Goal: Task Accomplishment & Management: Complete application form

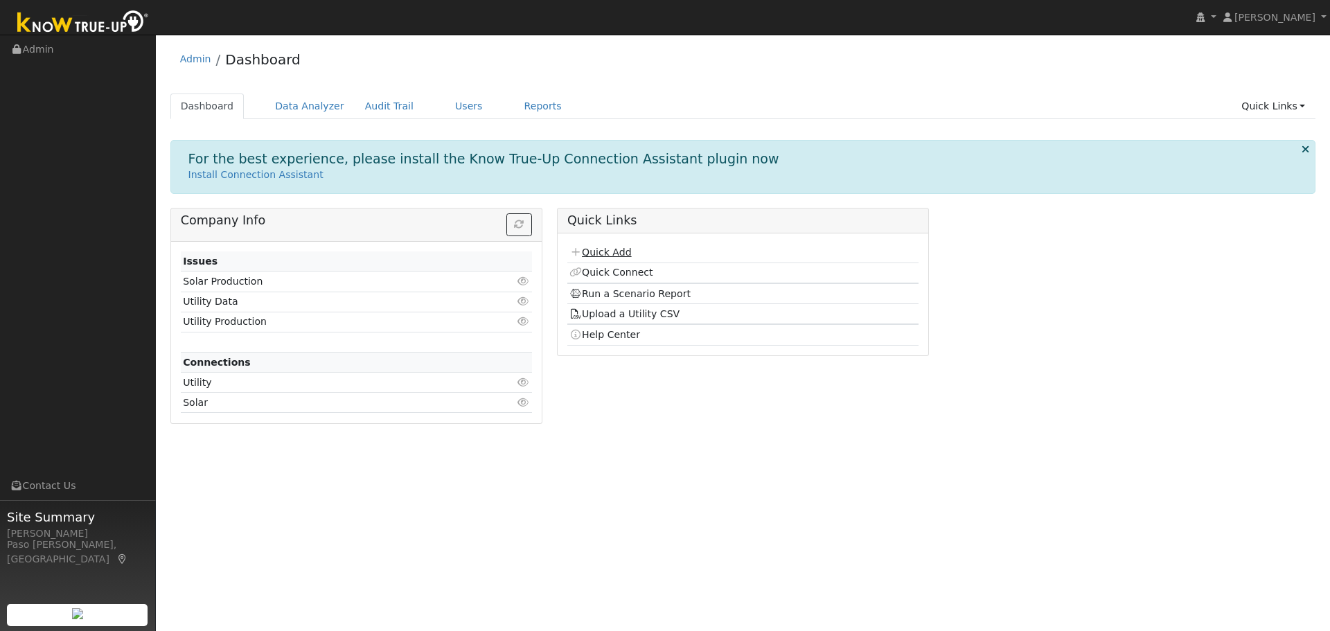
click at [615, 251] on link "Quick Add" at bounding box center [600, 252] width 62 height 11
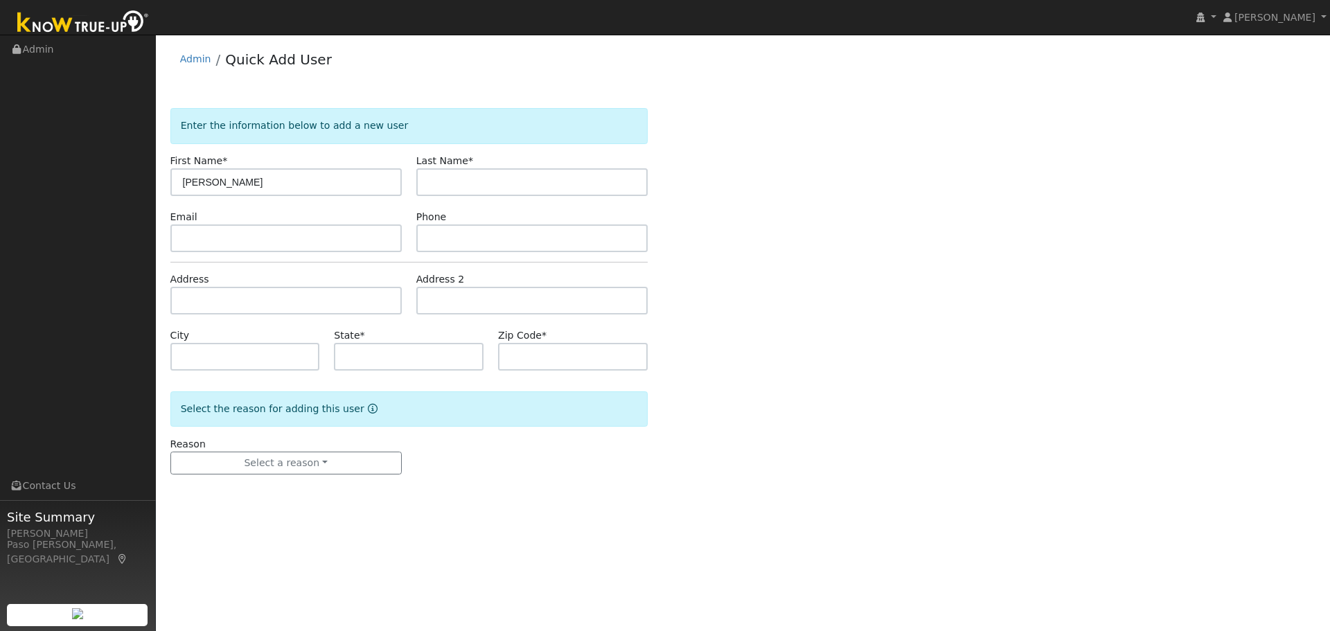
type input "Roger"
type input "Boike"
click at [220, 299] on input "text" at bounding box center [285, 301] width 231 height 28
paste input "477 Sandercock Street, San Luis Obispo, California 93401"
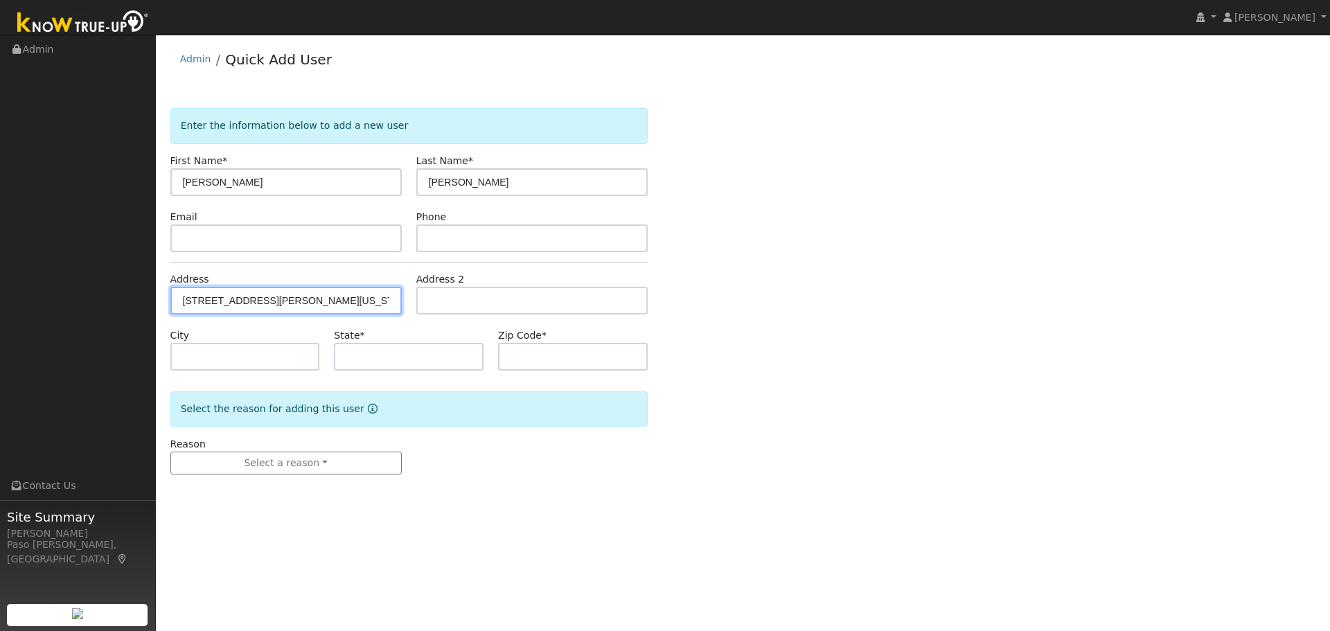
type input "[STREET_ADDRESS][PERSON_NAME]"
type input "San Luis Obispo"
type input "CA"
type input "93401"
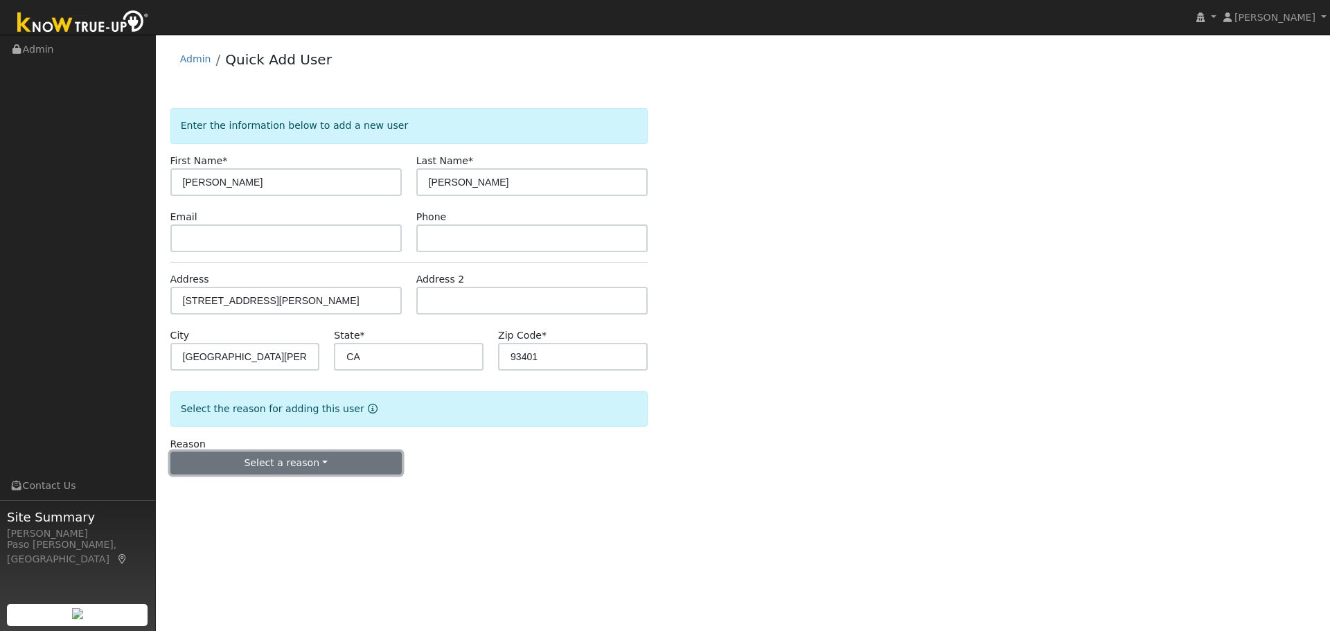
click at [364, 462] on button "Select a reason" at bounding box center [285, 464] width 231 height 24
click at [285, 509] on link "New customer adding solar" at bounding box center [247, 511] width 153 height 19
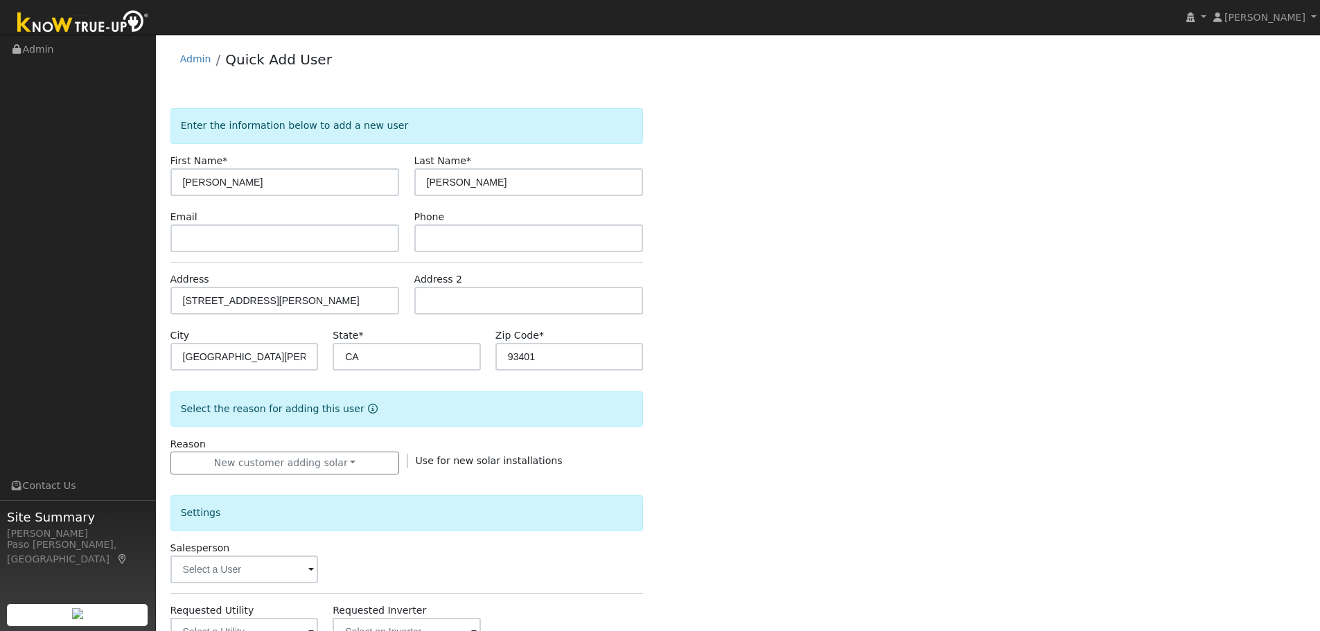
click at [841, 445] on div "Enter the information below to add a new user First Name * Roger Last Name * Bo…" at bounding box center [738, 498] width 1136 height 780
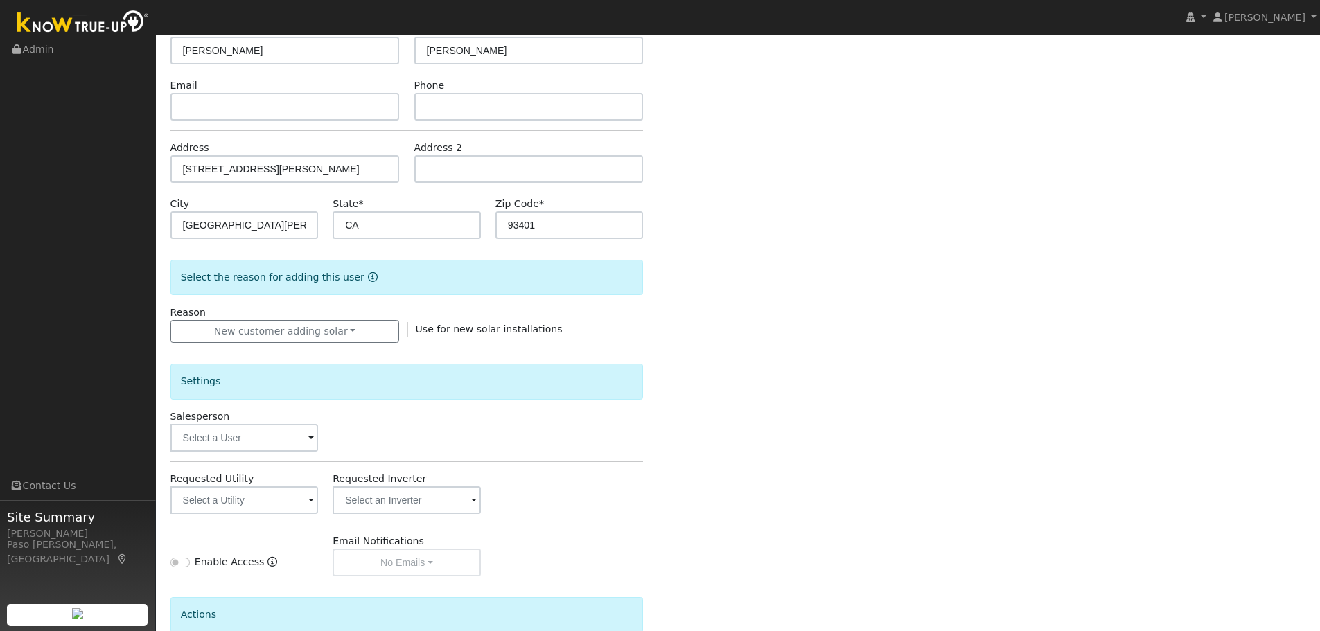
scroll to position [264, 0]
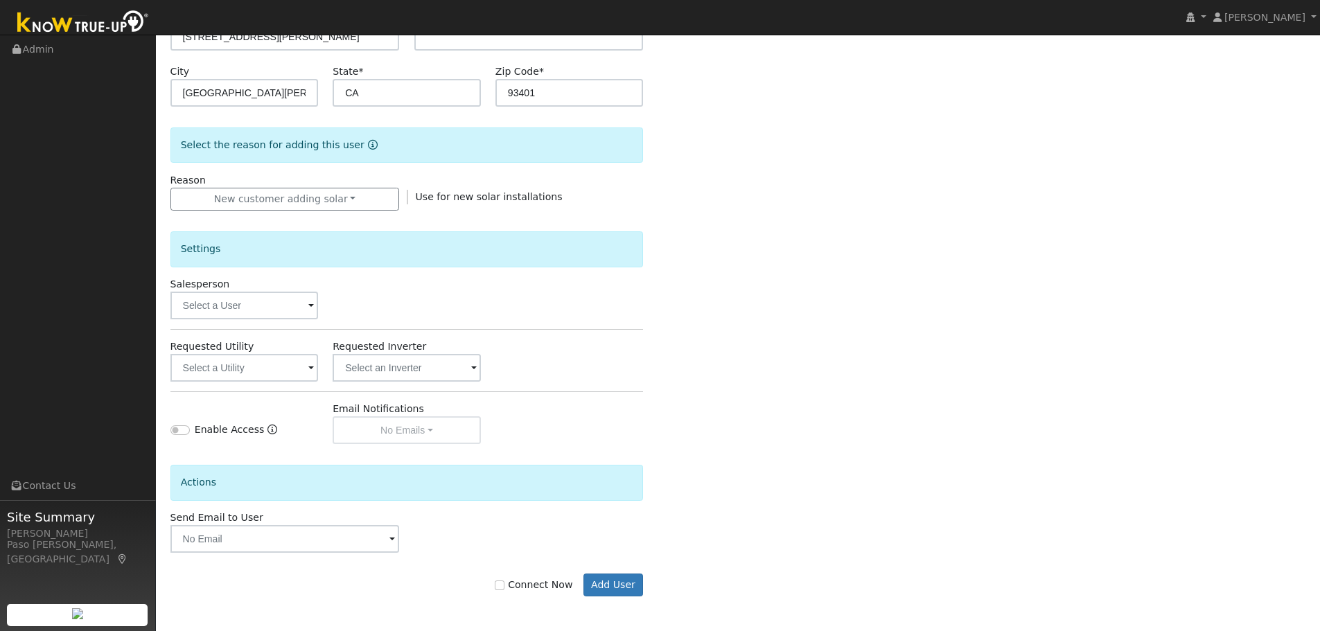
drag, startPoint x: 312, startPoint y: 306, endPoint x: 307, endPoint y: 317, distance: 11.5
click at [312, 307] on span at bounding box center [311, 307] width 6 height 16
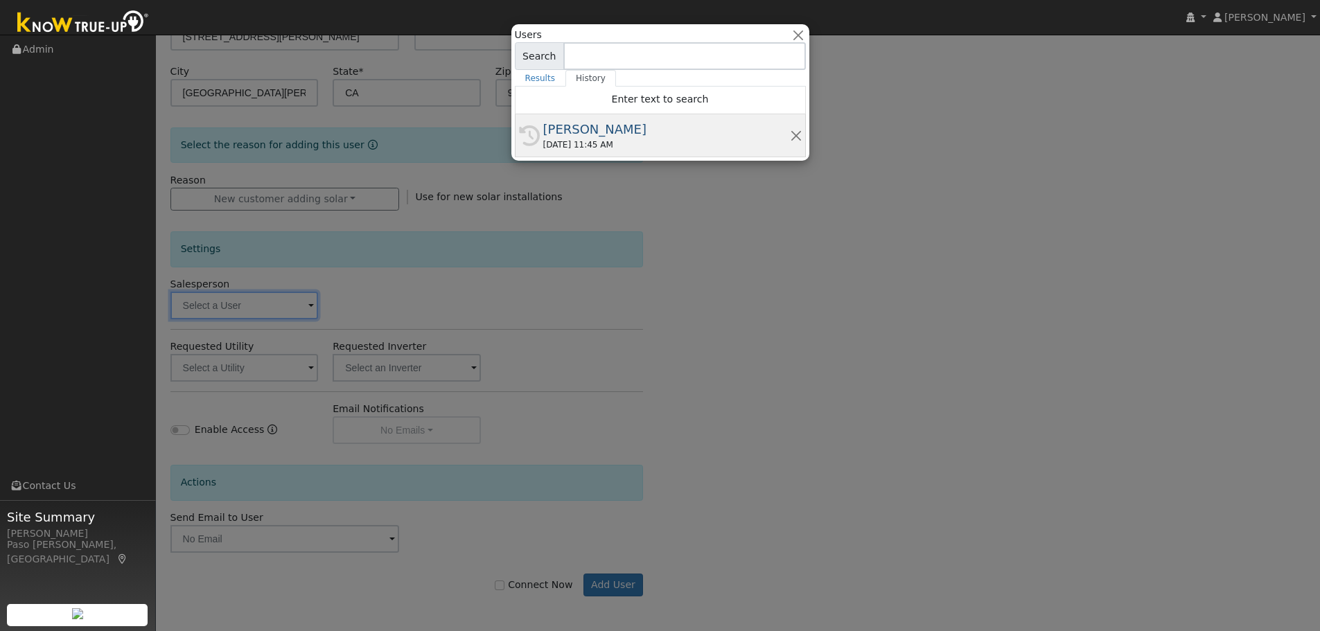
click at [581, 143] on div "10/14/2025 11:45 AM" at bounding box center [666, 145] width 247 height 12
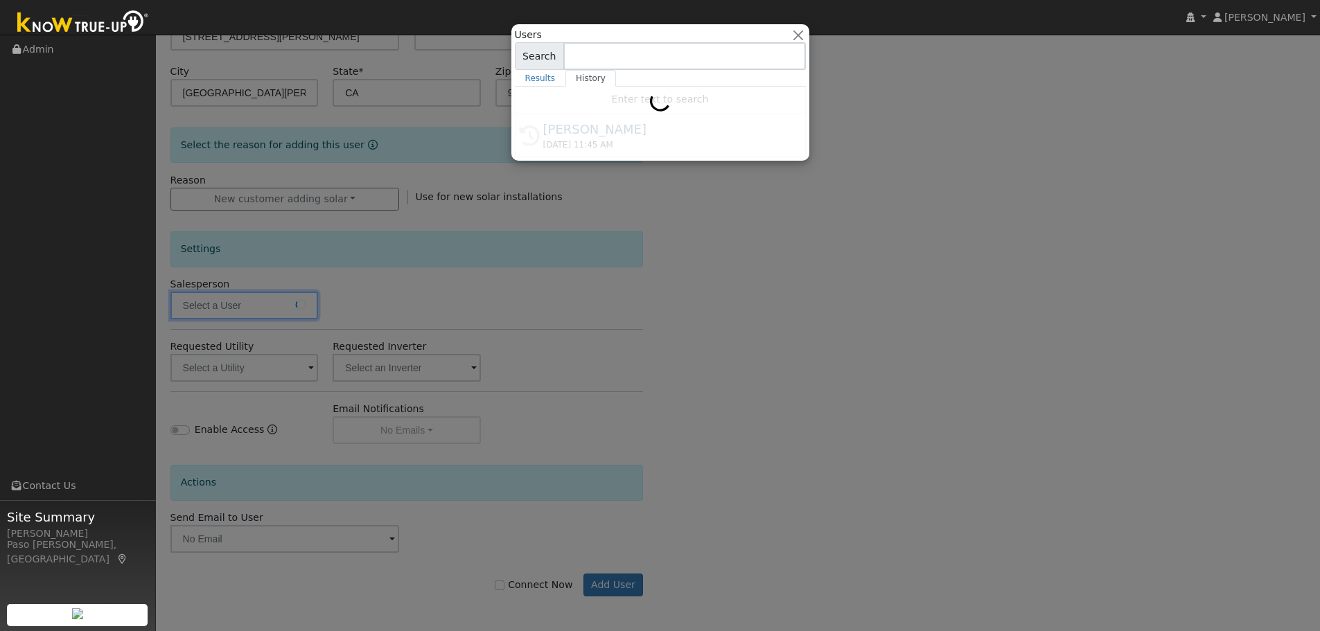
type input "[PERSON_NAME]"
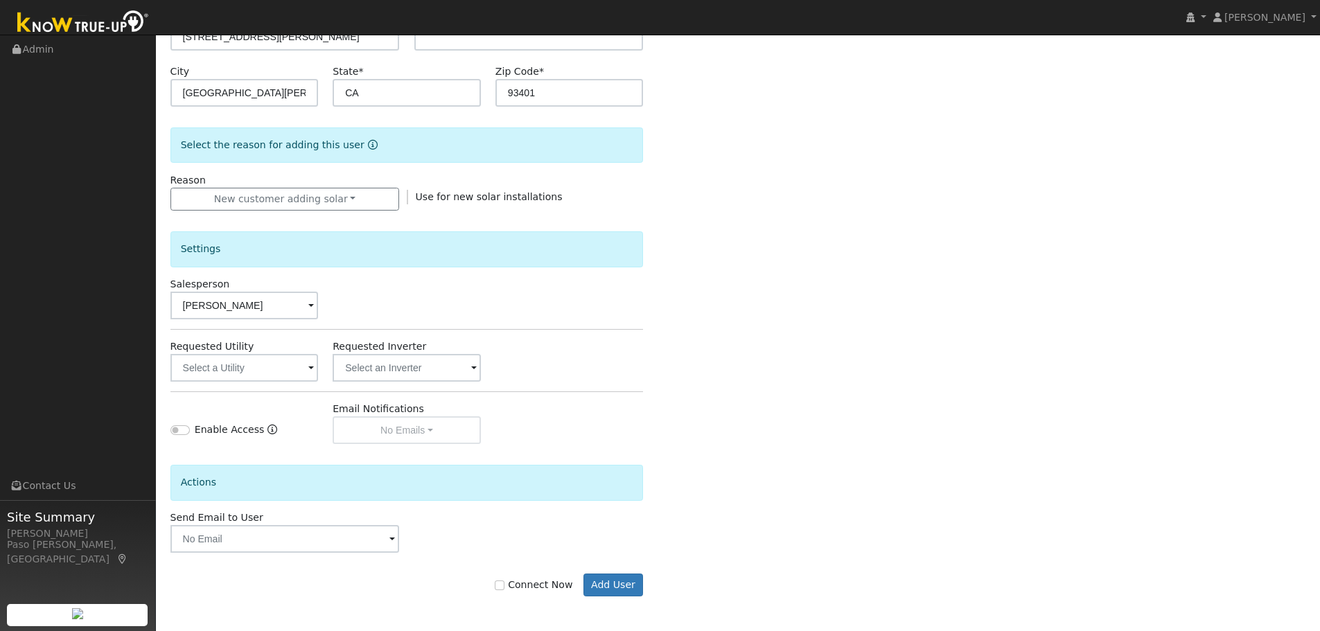
click at [309, 368] on span at bounding box center [311, 369] width 6 height 16
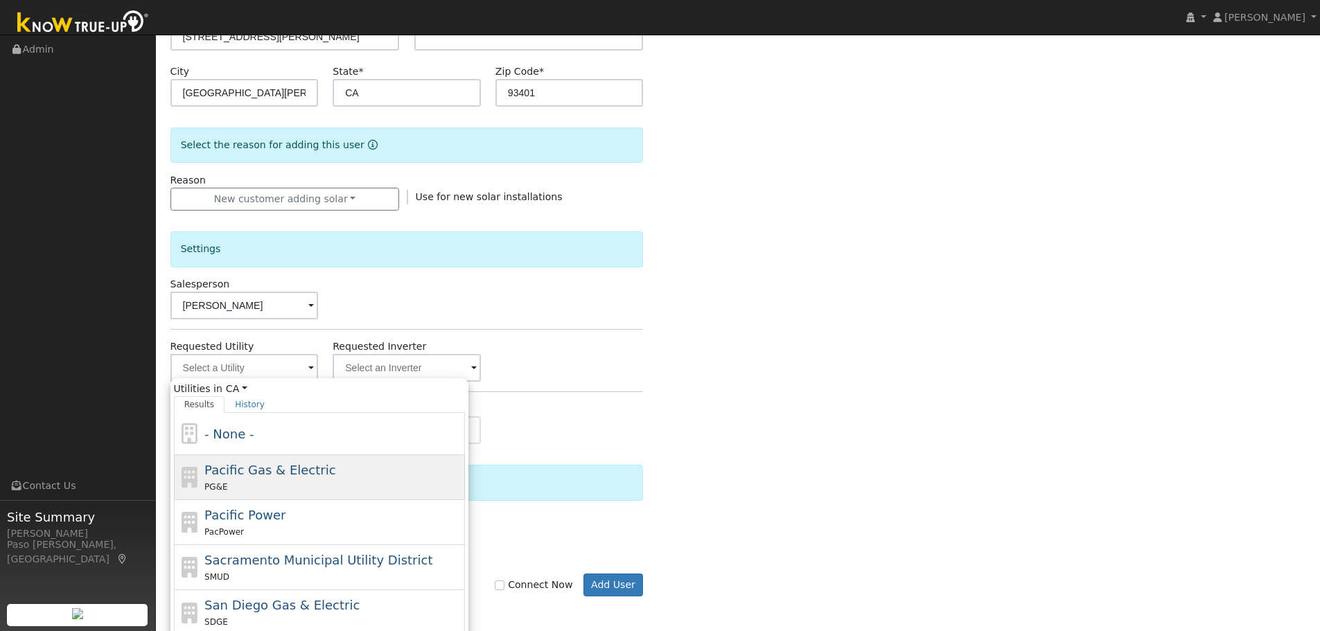
click at [255, 475] on span "Pacific Gas & Electric" at bounding box center [269, 470] width 131 height 15
type input "Pacific Gas & Electric"
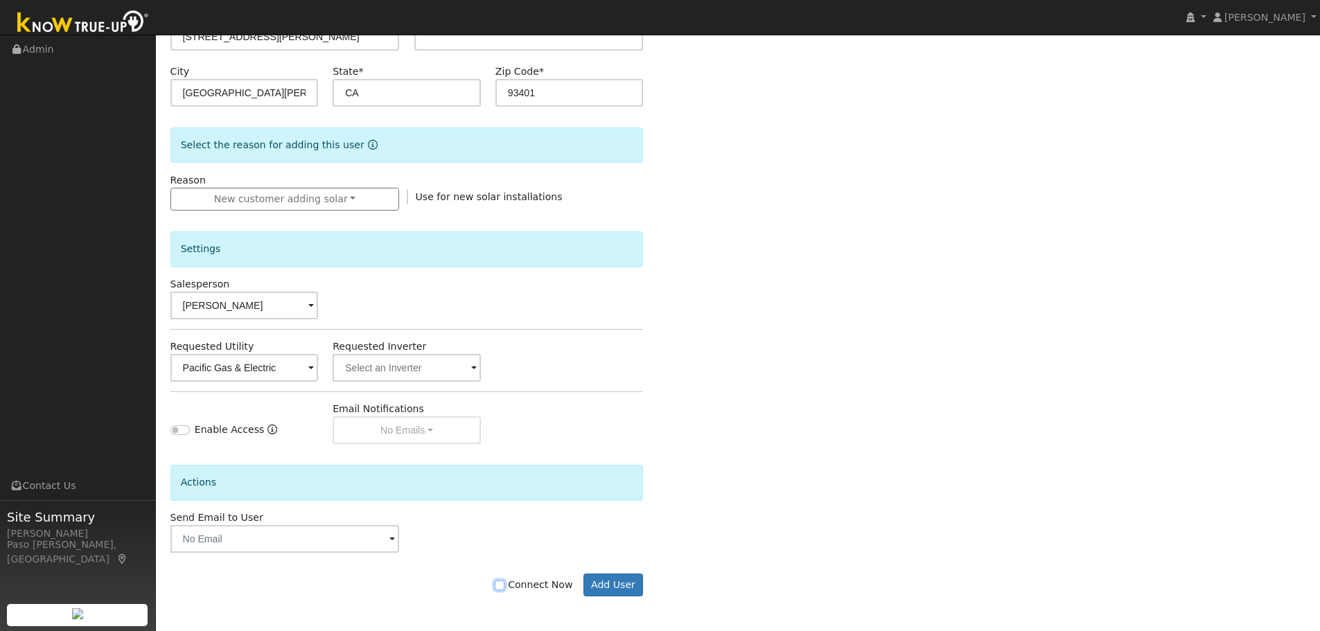
click at [504, 586] on input "Connect Now" at bounding box center [500, 586] width 10 height 10
checkbox input "true"
click at [617, 591] on button "Add User" at bounding box center [613, 586] width 60 height 24
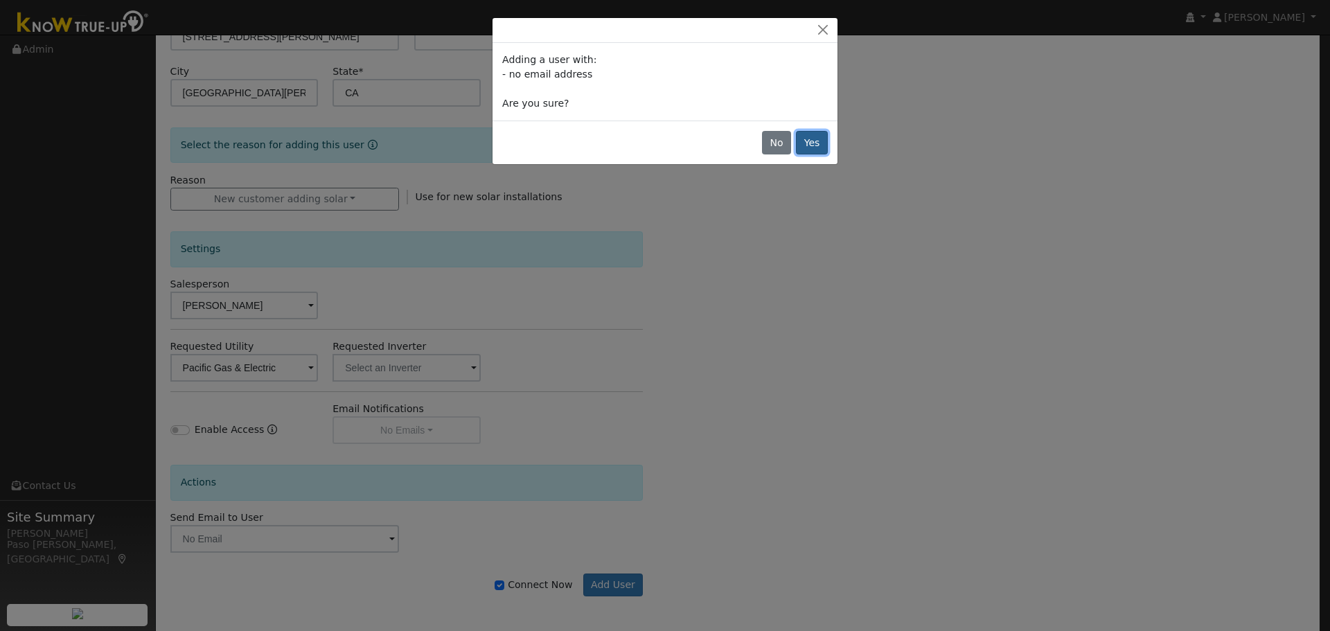
click at [811, 135] on button "Yes" at bounding box center [812, 143] width 32 height 24
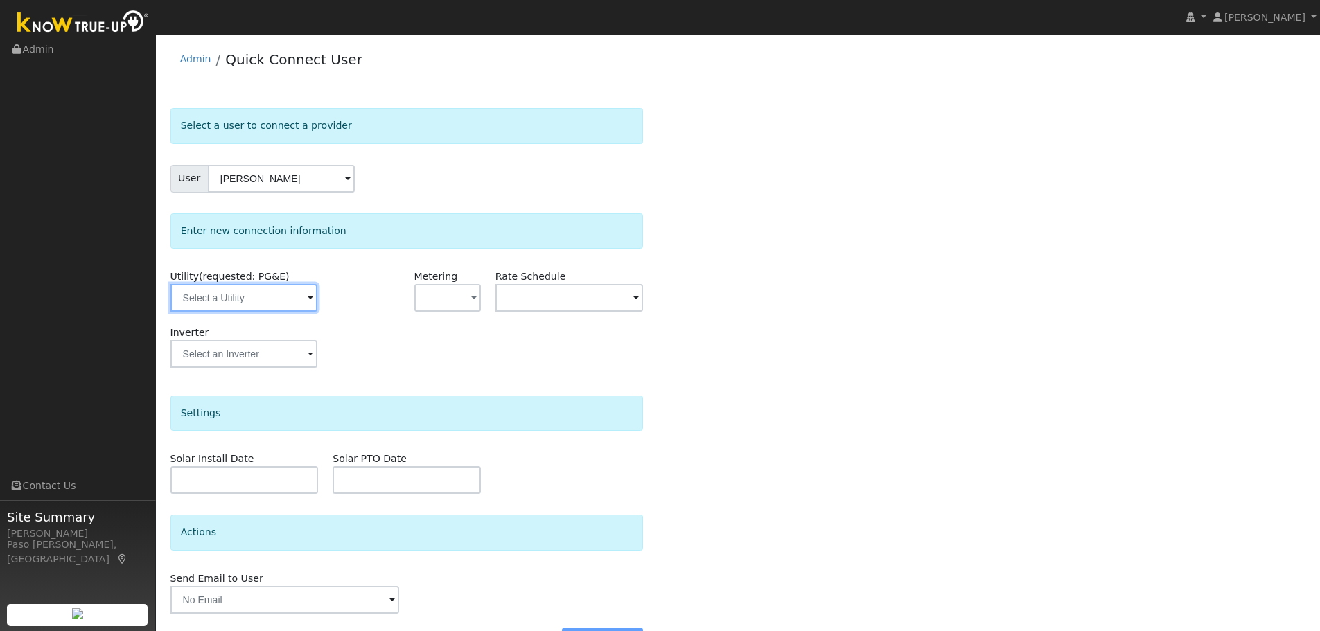
click at [303, 301] on input "text" at bounding box center [243, 298] width 147 height 28
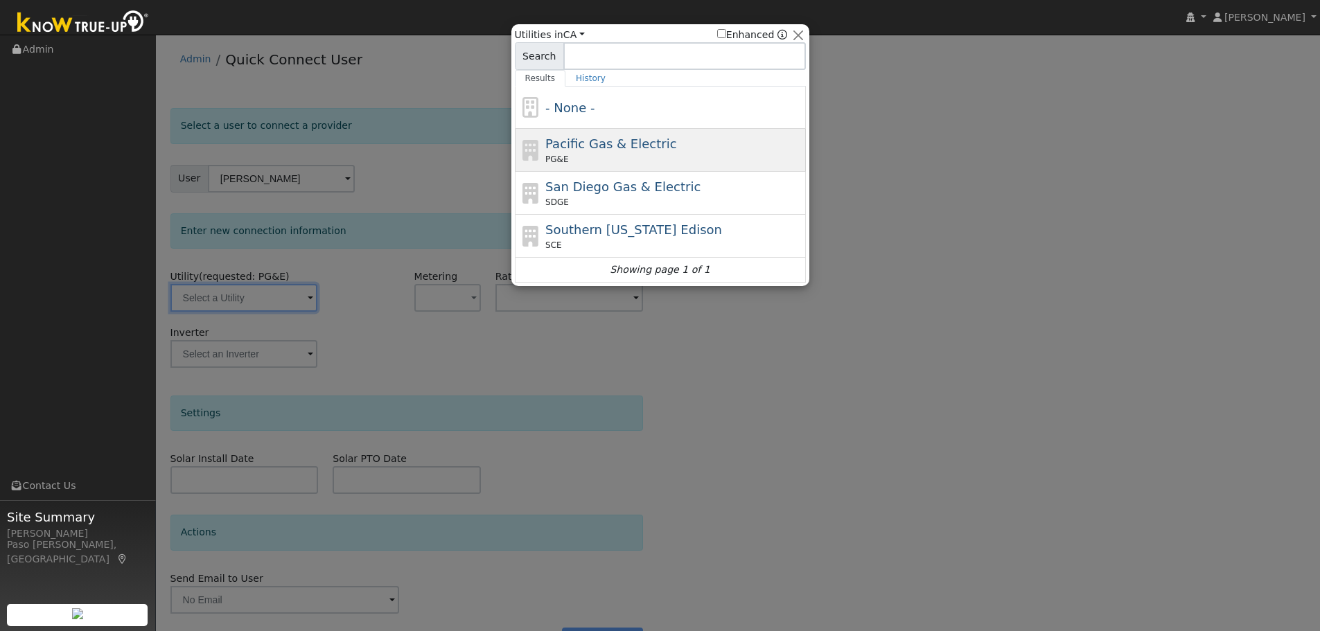
click at [645, 146] on span "Pacific Gas & Electric" at bounding box center [610, 143] width 131 height 15
type input "PG&E"
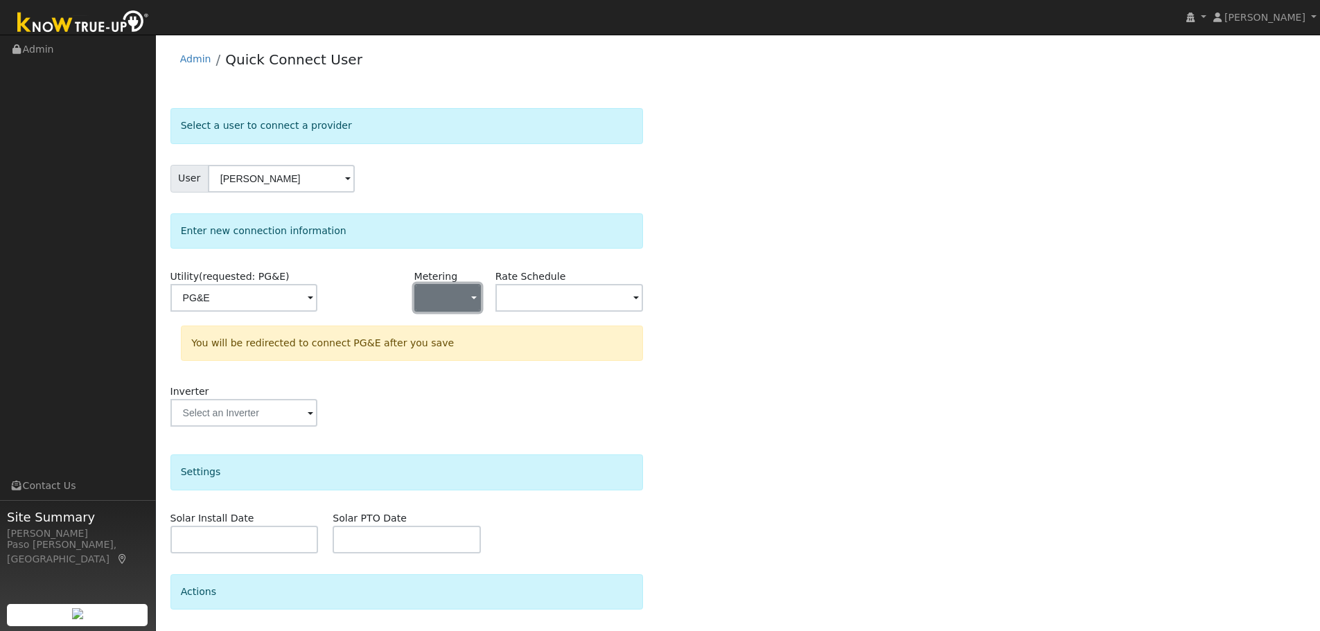
click at [470, 300] on button "button" at bounding box center [447, 298] width 67 height 28
click at [790, 254] on div "Select a user to connect a provider User Roger Boike Account Default Account De…" at bounding box center [738, 415] width 1136 height 615
click at [511, 296] on input "text" at bounding box center [569, 298] width 148 height 28
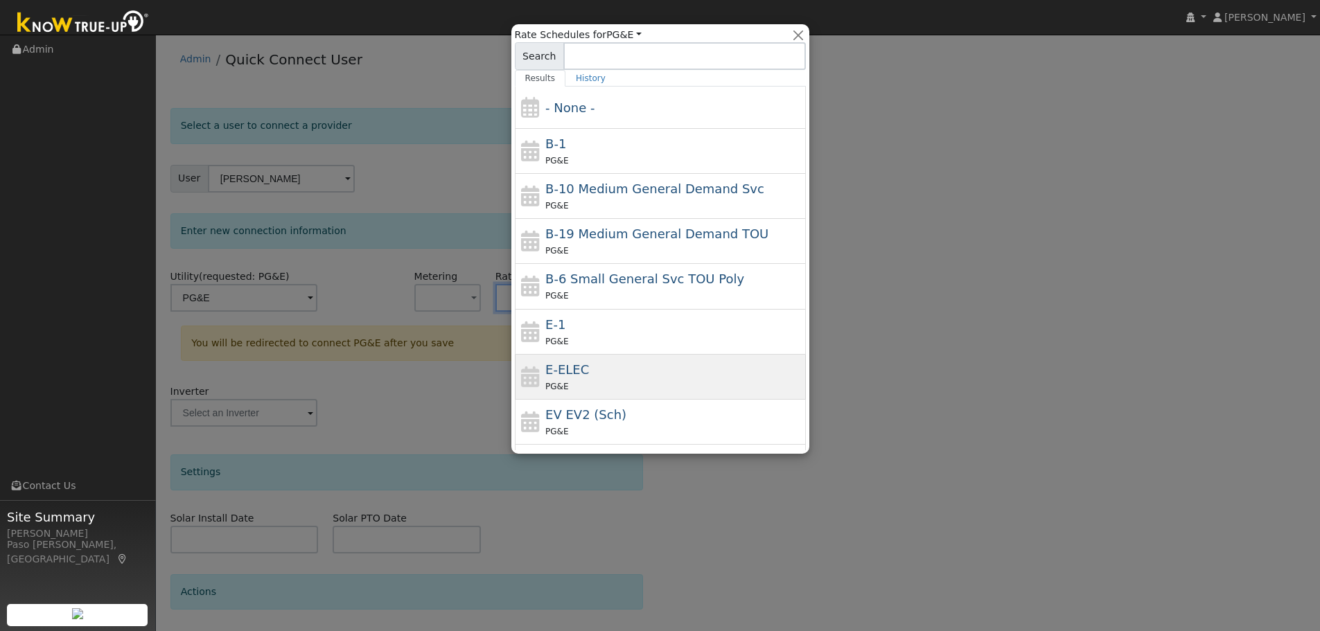
click at [609, 388] on div "PG&E" at bounding box center [673, 386] width 257 height 15
type input "E-ELEC"
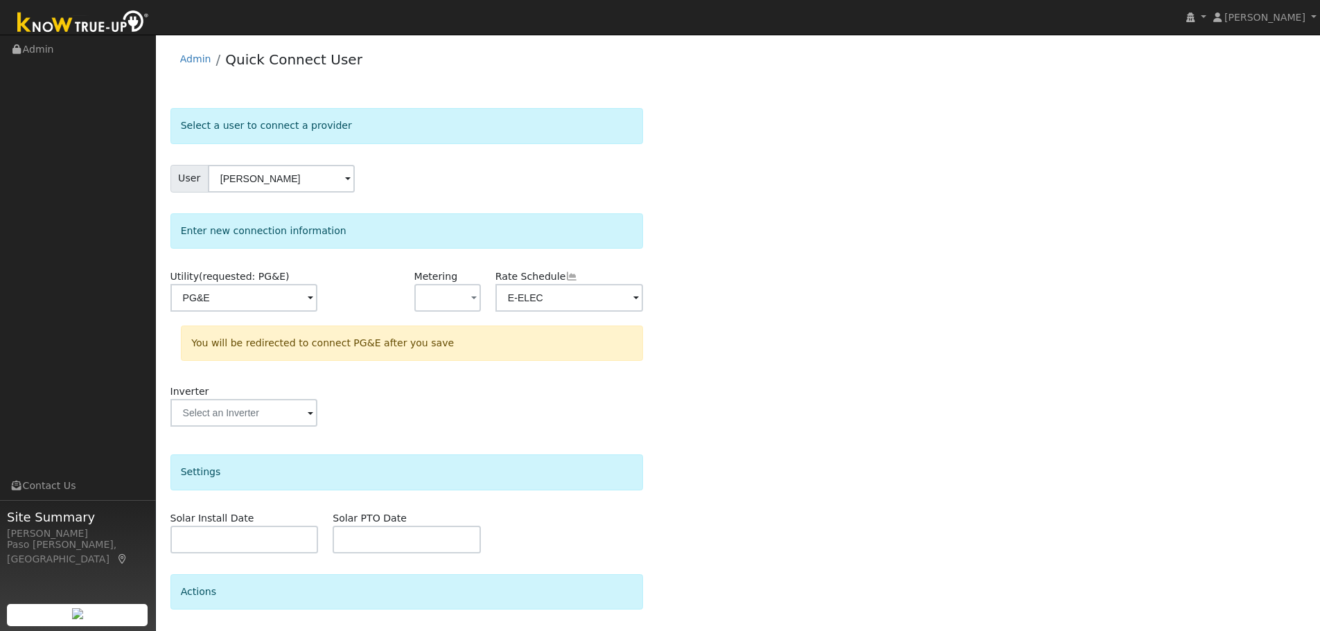
click at [901, 386] on div "Select a user to connect a provider User Roger Boike Account Default Account De…" at bounding box center [738, 415] width 1136 height 615
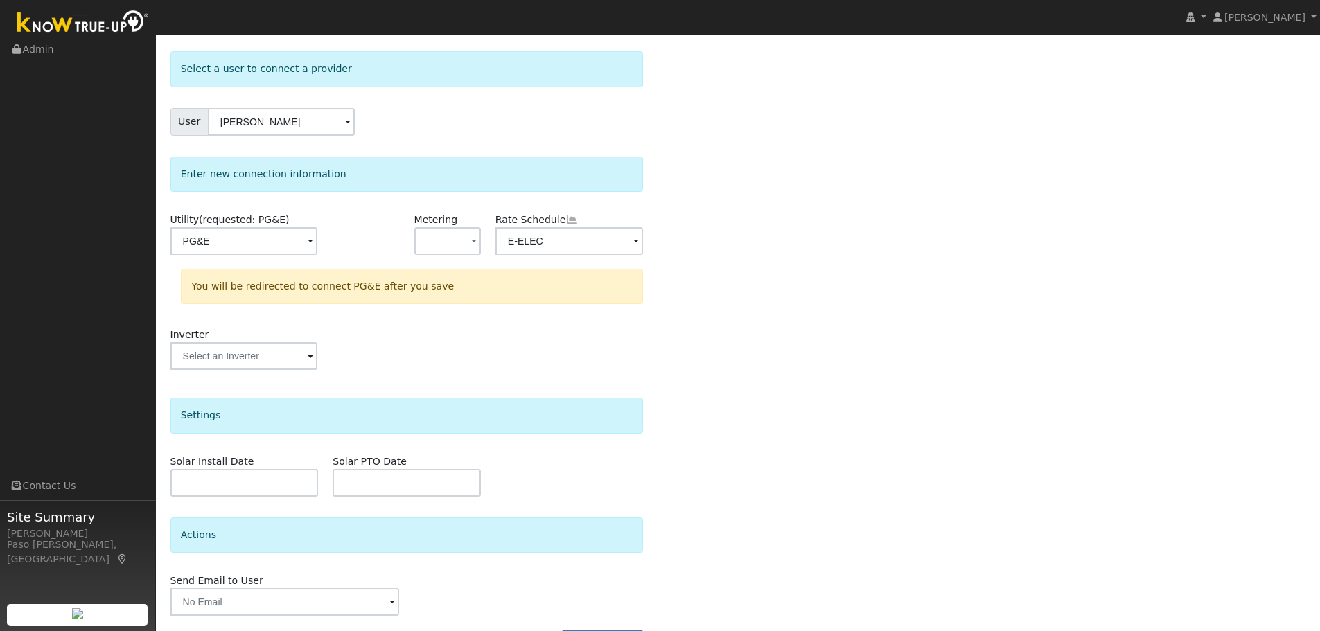
scroll to position [100, 0]
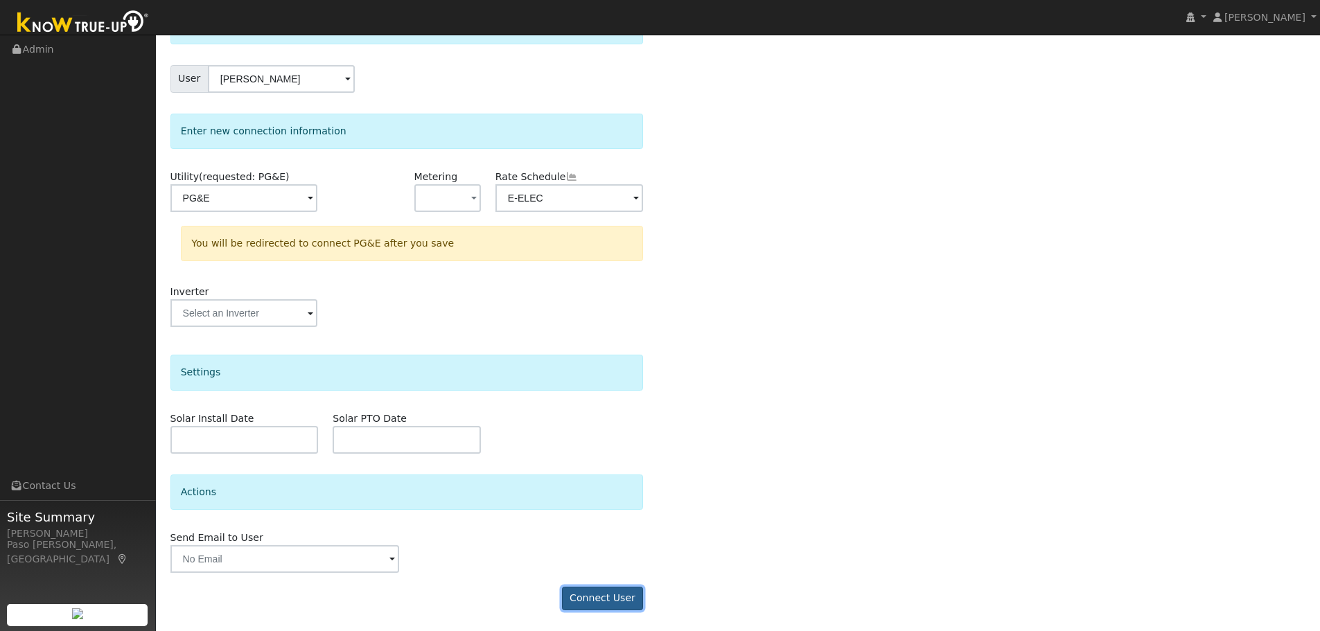
click at [578, 608] on button "Connect User" at bounding box center [603, 599] width 82 height 24
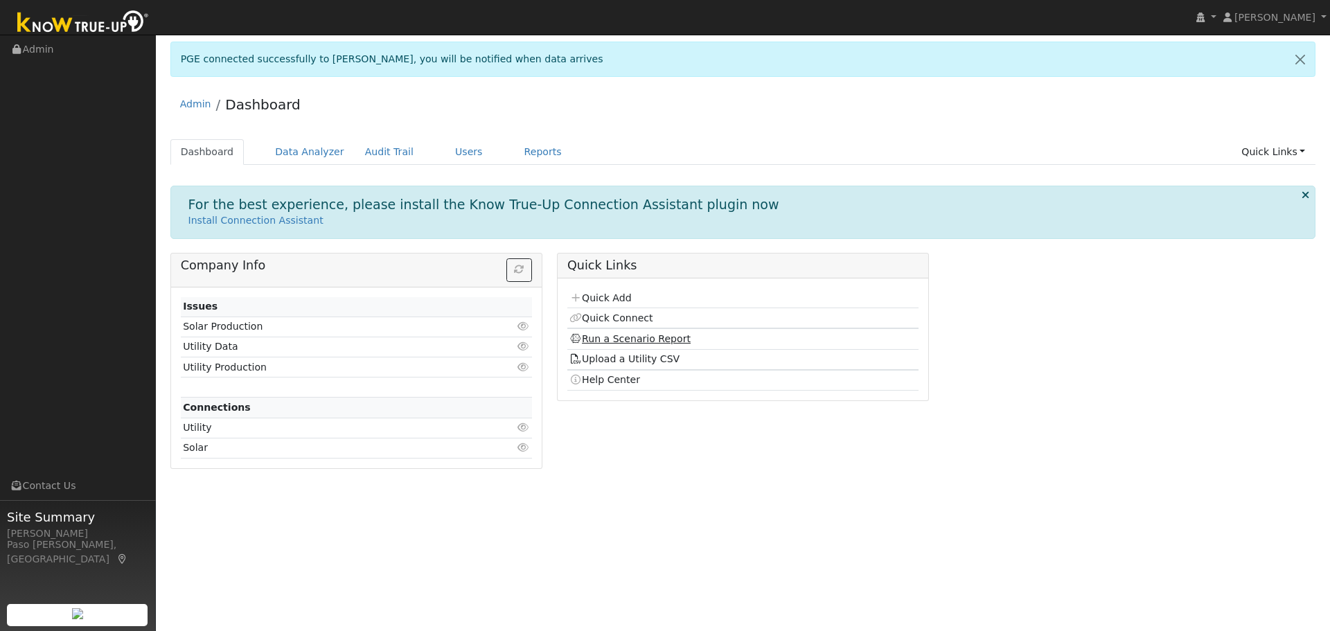
click at [603, 339] on link "Run a Scenario Report" at bounding box center [629, 338] width 121 height 11
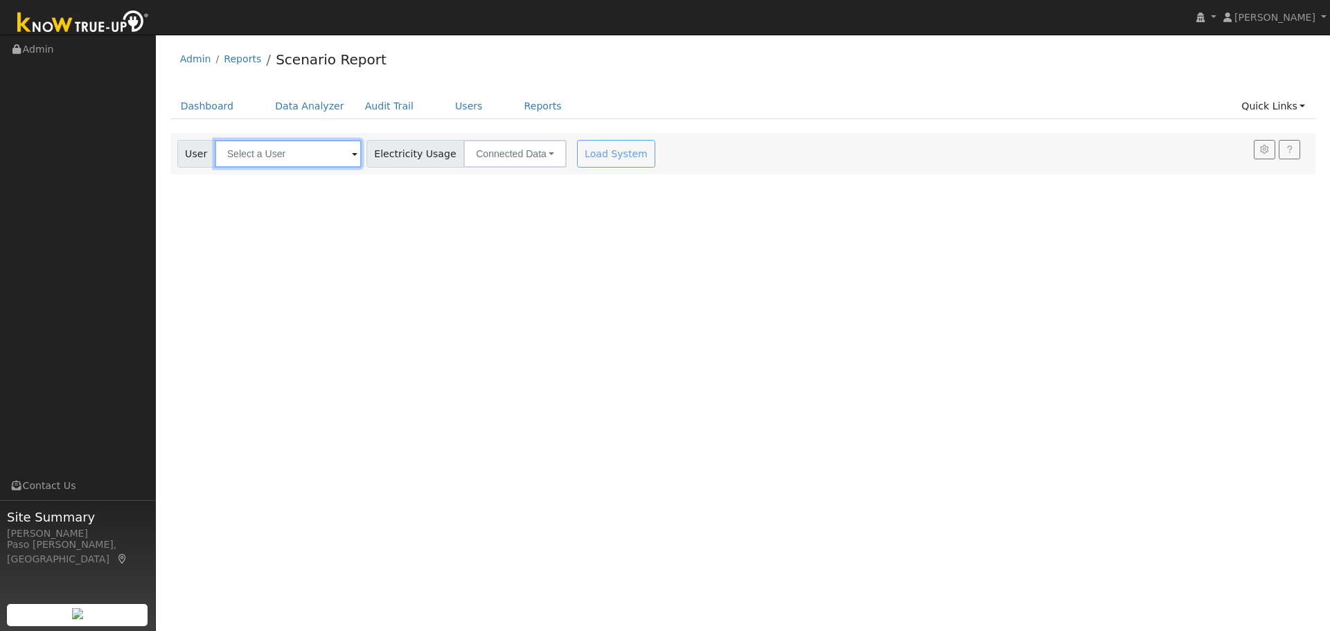
click at [327, 152] on input "text" at bounding box center [288, 154] width 147 height 28
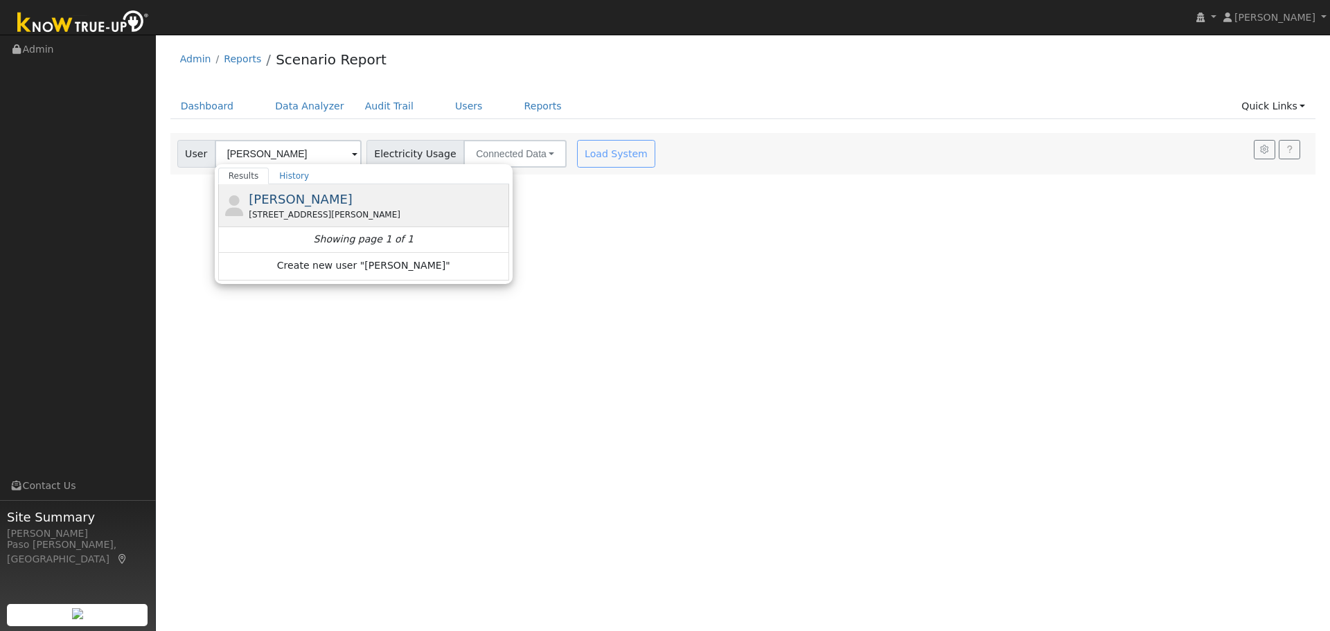
click at [303, 220] on div "[STREET_ADDRESS][PERSON_NAME]" at bounding box center [377, 215] width 257 height 12
type input "[PERSON_NAME]"
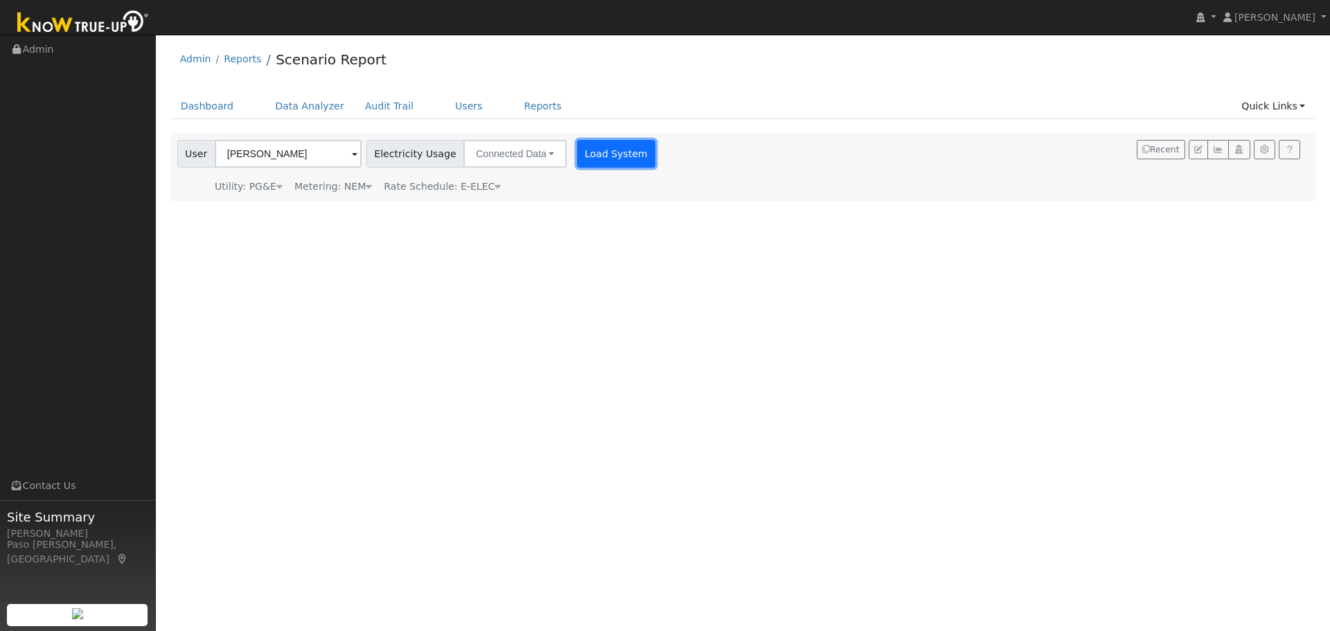
click at [577, 151] on button "Load System" at bounding box center [616, 154] width 79 height 28
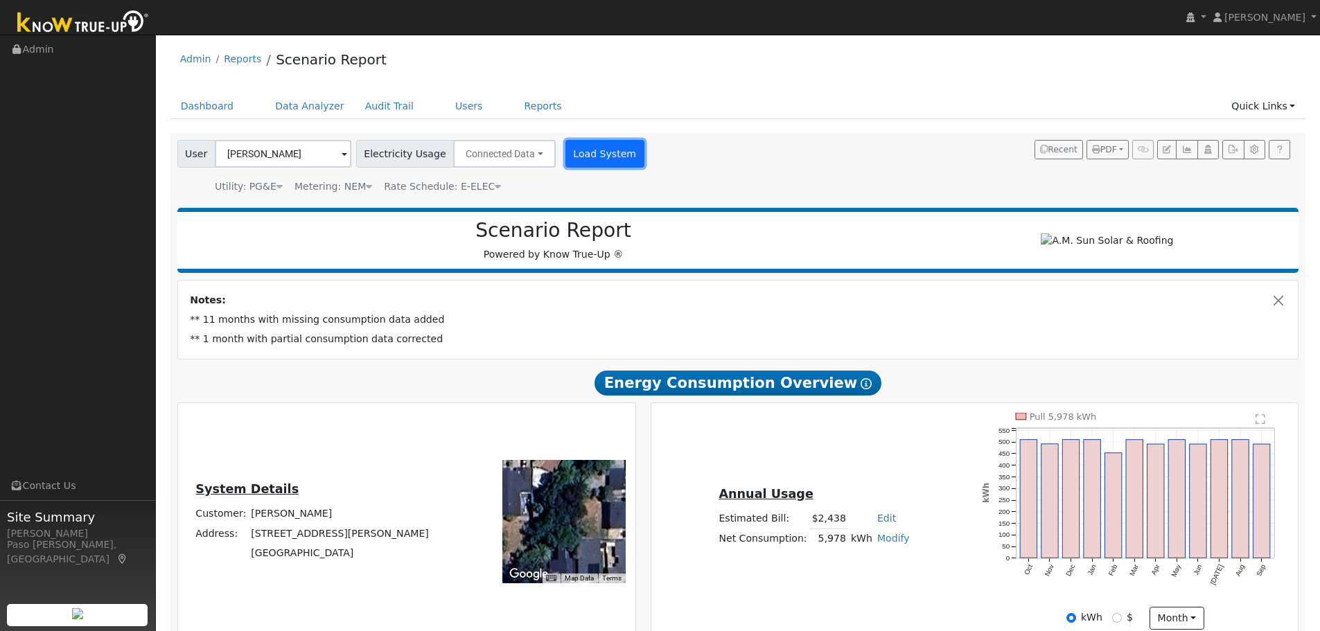
click at [572, 162] on button "Load System" at bounding box center [604, 154] width 79 height 28
click at [599, 151] on button "Load System" at bounding box center [604, 154] width 79 height 28
click at [565, 160] on button "Load System" at bounding box center [604, 154] width 79 height 28
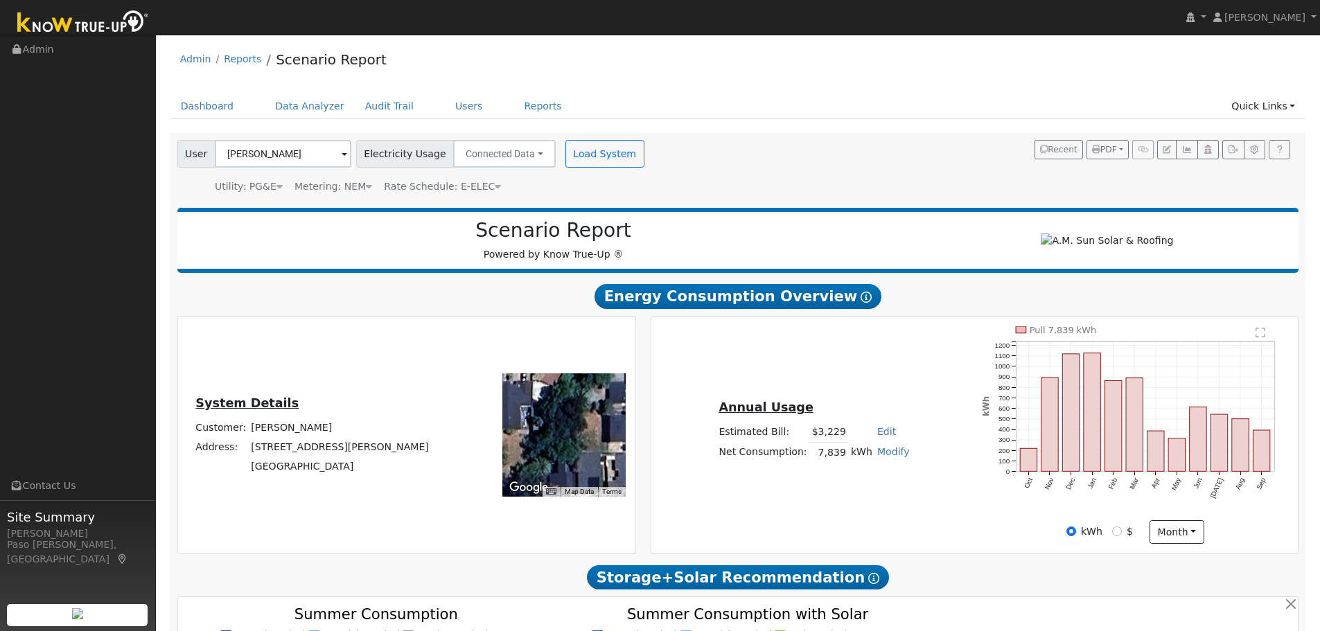
drag, startPoint x: 900, startPoint y: 318, endPoint x: 874, endPoint y: 411, distance: 96.5
click at [874, 411] on h5 "Annual Usage" at bounding box center [813, 407] width 191 height 15
click at [1230, 148] on icon "button" at bounding box center [1233, 149] width 10 height 8
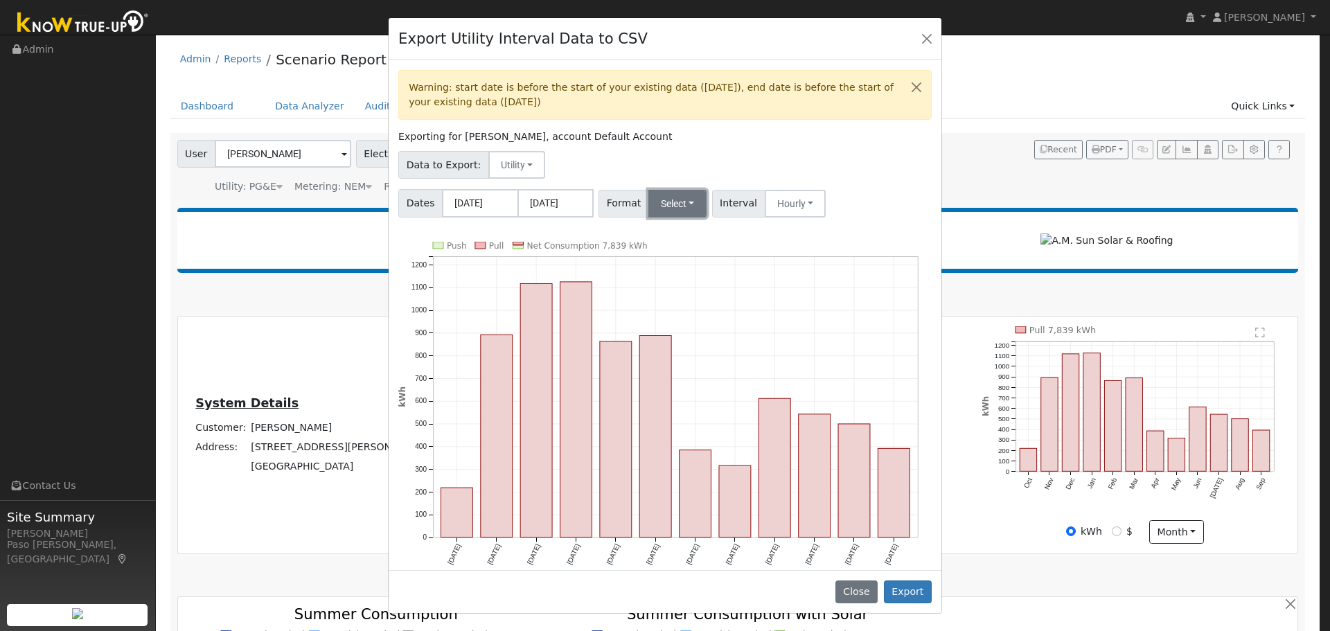
click at [677, 204] on button "Select" at bounding box center [677, 204] width 59 height 28
click at [665, 382] on link "Solargraf" at bounding box center [694, 380] width 99 height 19
click at [903, 590] on button "Export" at bounding box center [908, 593] width 48 height 24
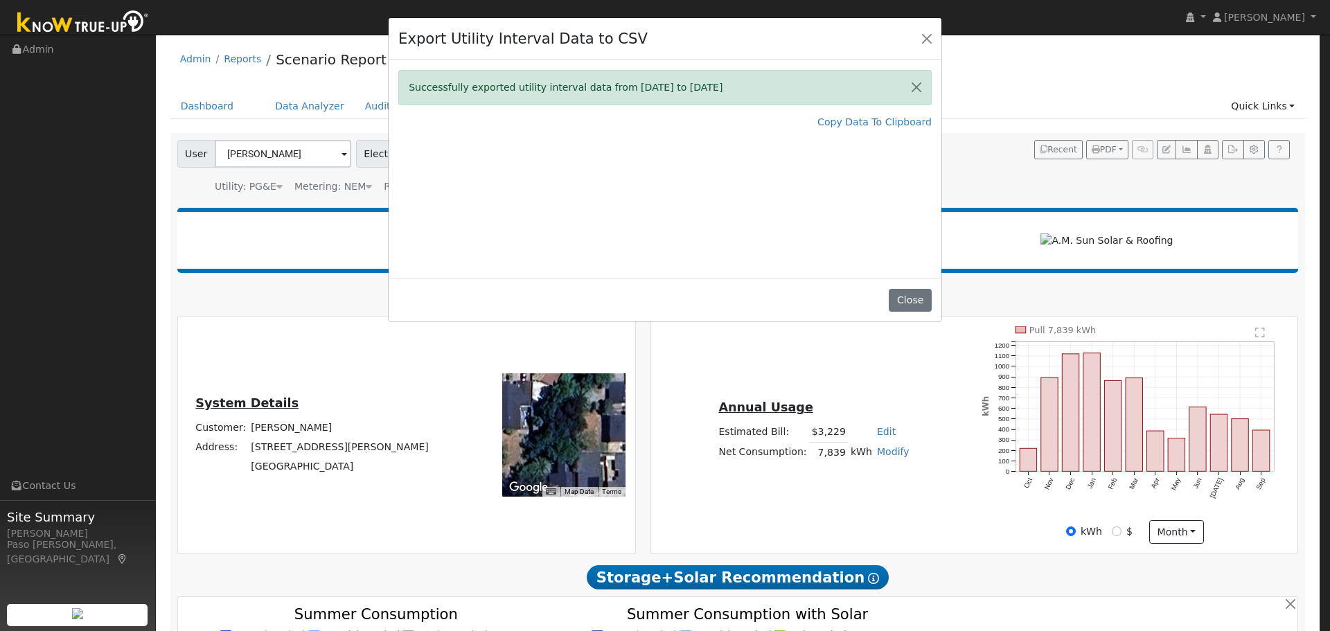
click at [932, 49] on div "Export Utility Interval Data to CSV" at bounding box center [665, 39] width 553 height 42
click at [929, 39] on button "Close" at bounding box center [926, 37] width 19 height 19
